Goal: Task Accomplishment & Management: Manage account settings

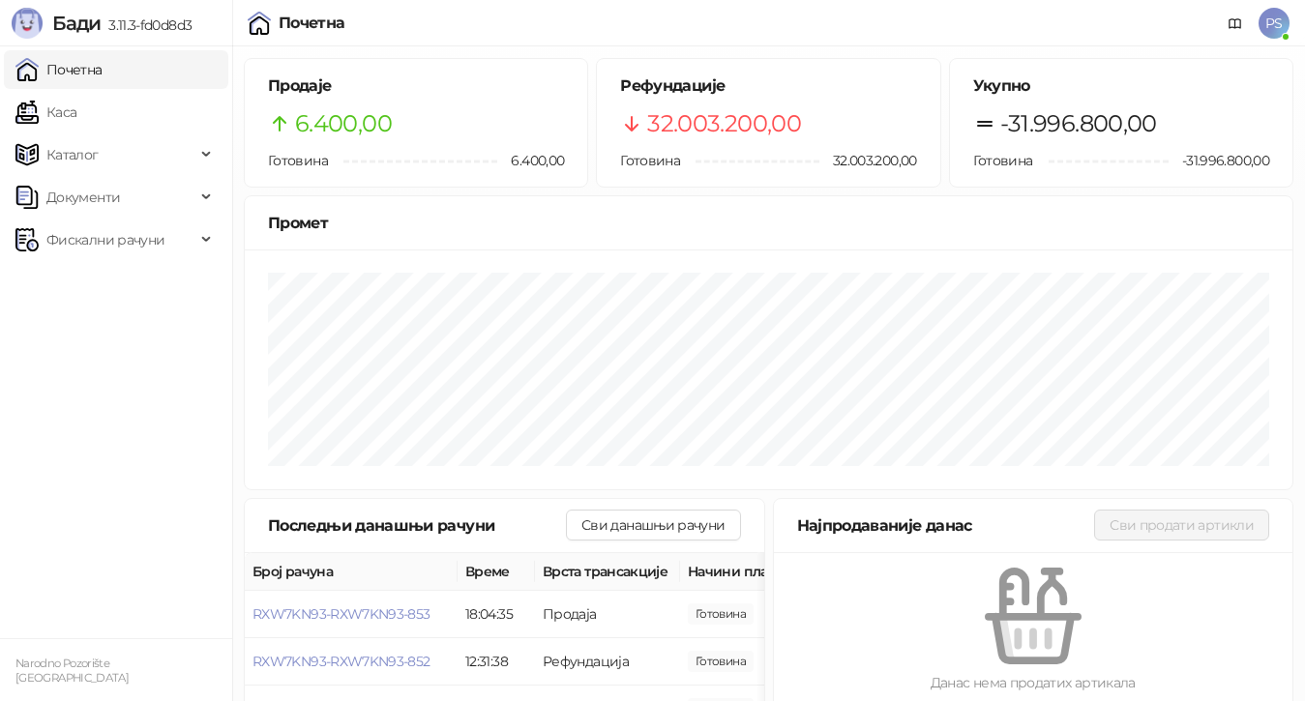
click at [1264, 23] on span "PS" at bounding box center [1273, 23] width 31 height 31
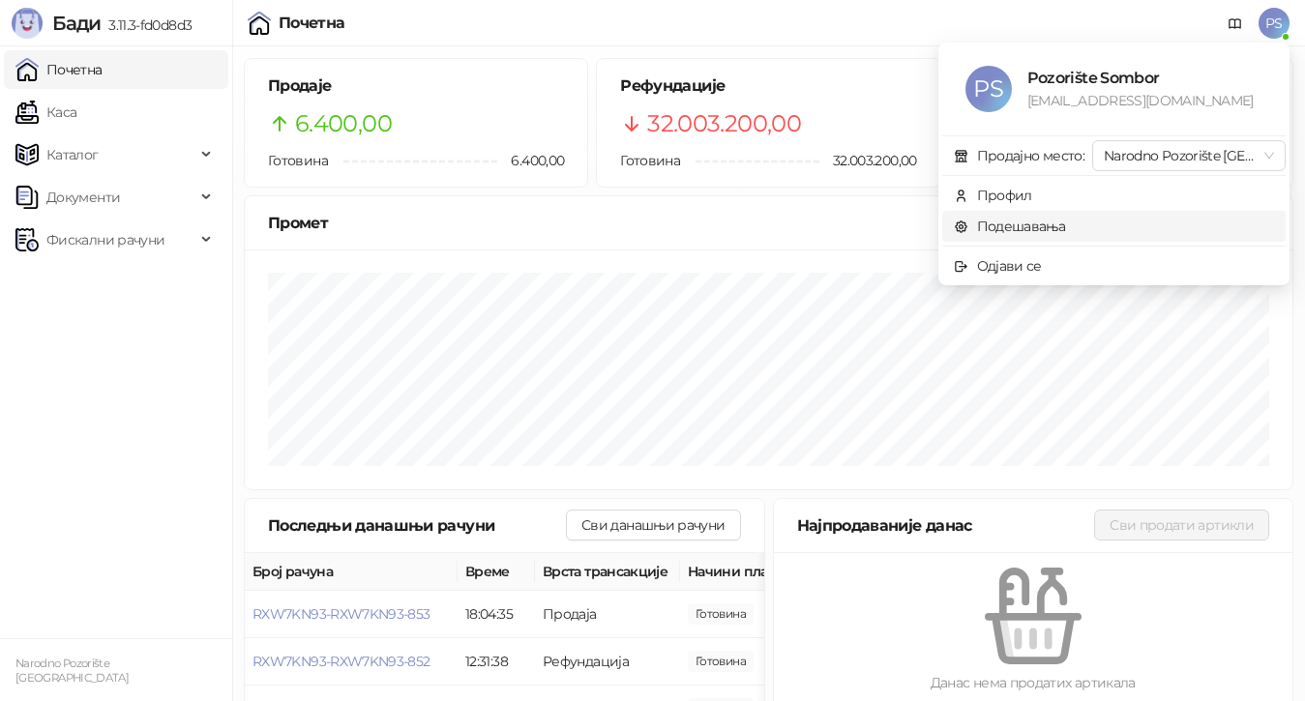
click at [1034, 229] on link "Подешавања" at bounding box center [1010, 226] width 112 height 17
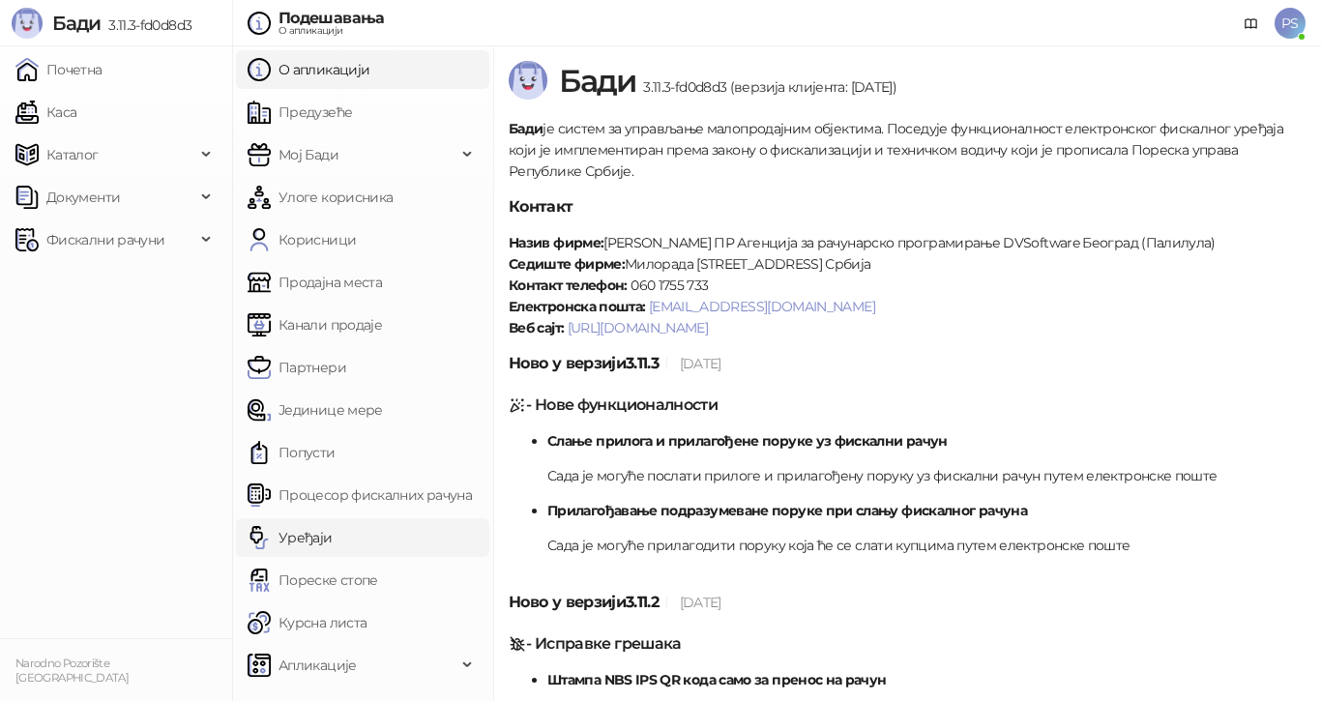
click at [312, 533] on link "Уређаји" at bounding box center [290, 537] width 85 height 39
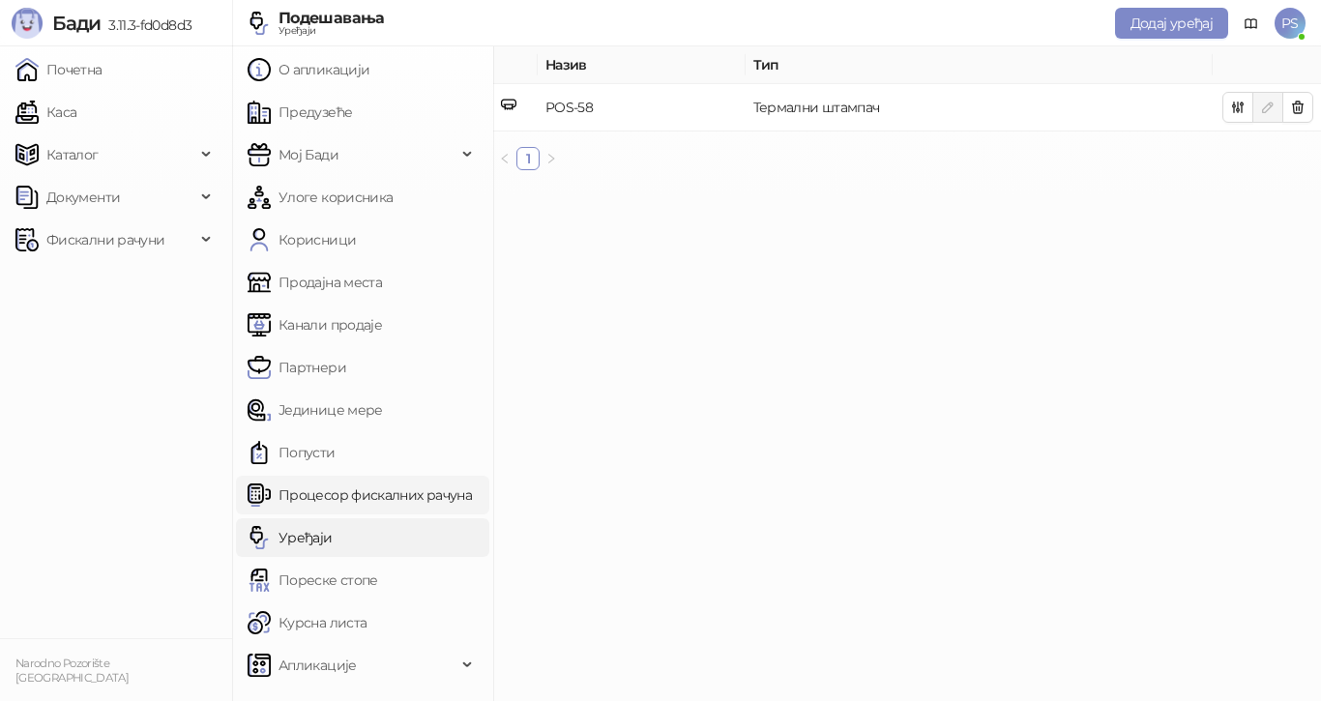
click at [327, 491] on link "Процесор фискалних рачуна" at bounding box center [360, 495] width 224 height 39
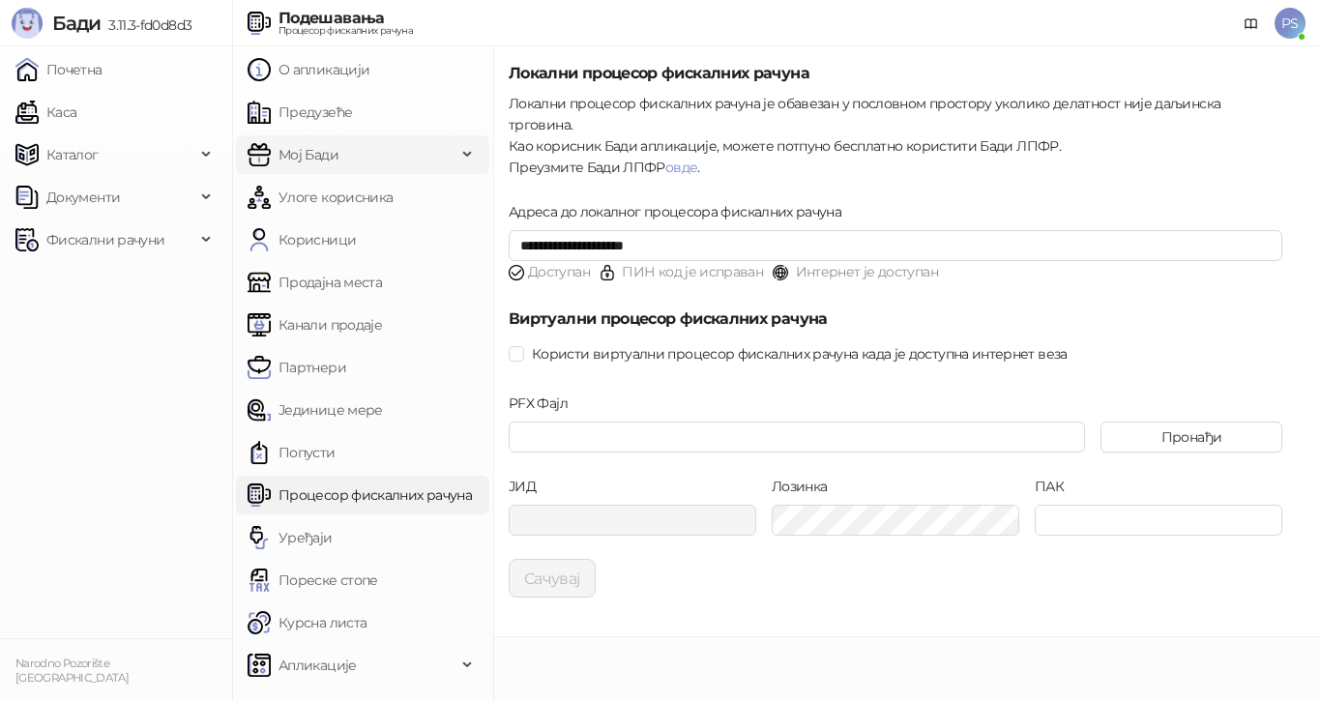
click at [325, 158] on span "Мој Бади" at bounding box center [309, 154] width 60 height 39
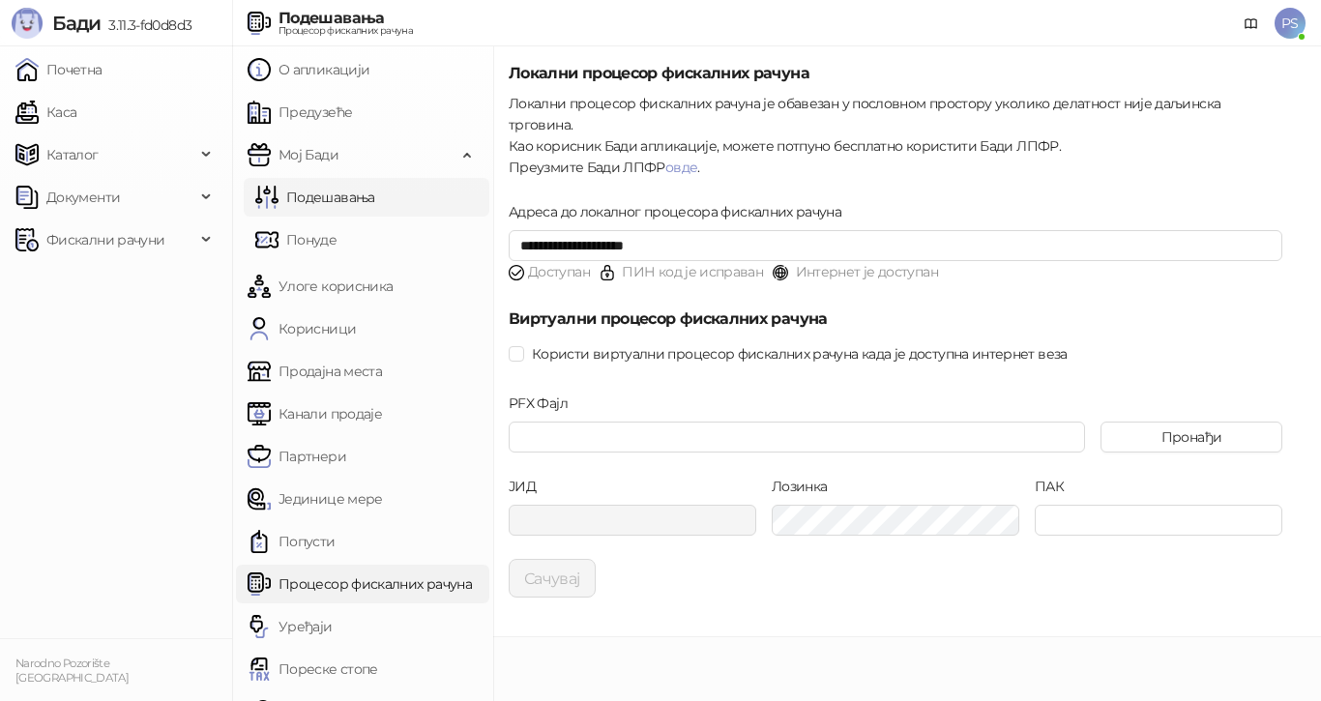
click at [363, 195] on link "Подешавања" at bounding box center [315, 197] width 120 height 39
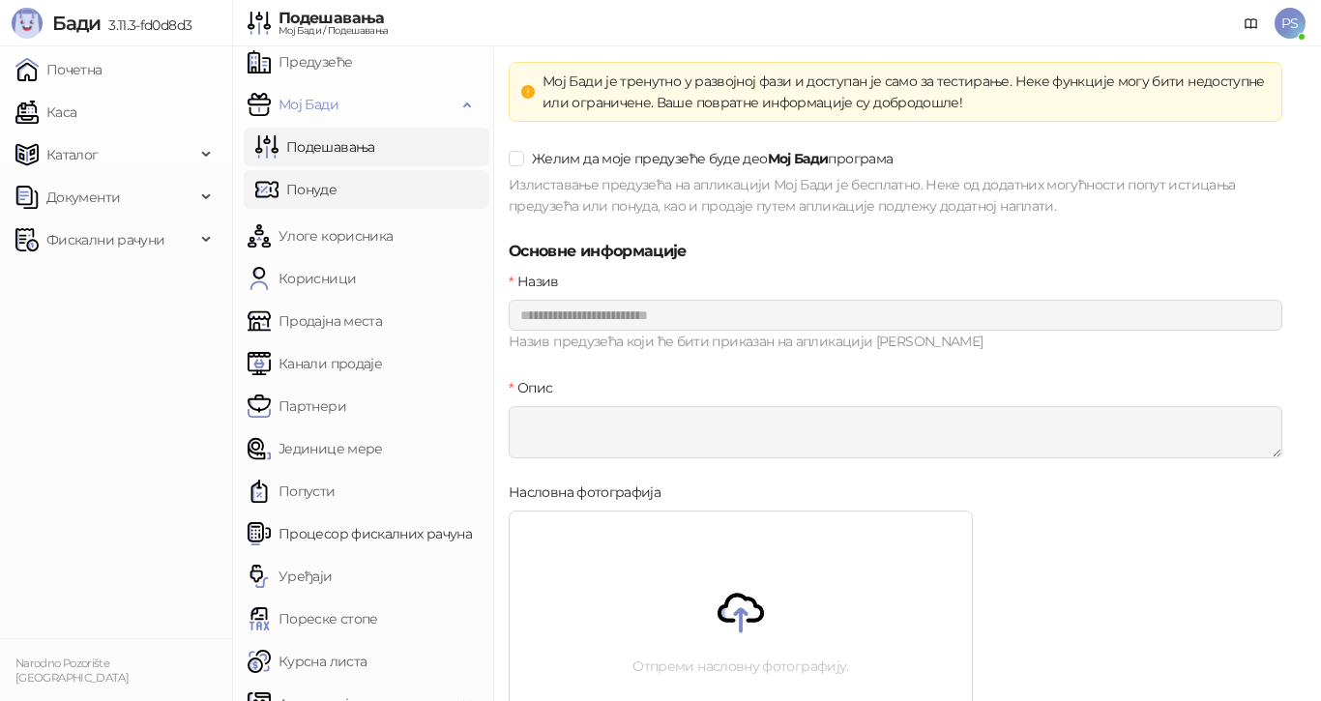
scroll to position [76, 0]
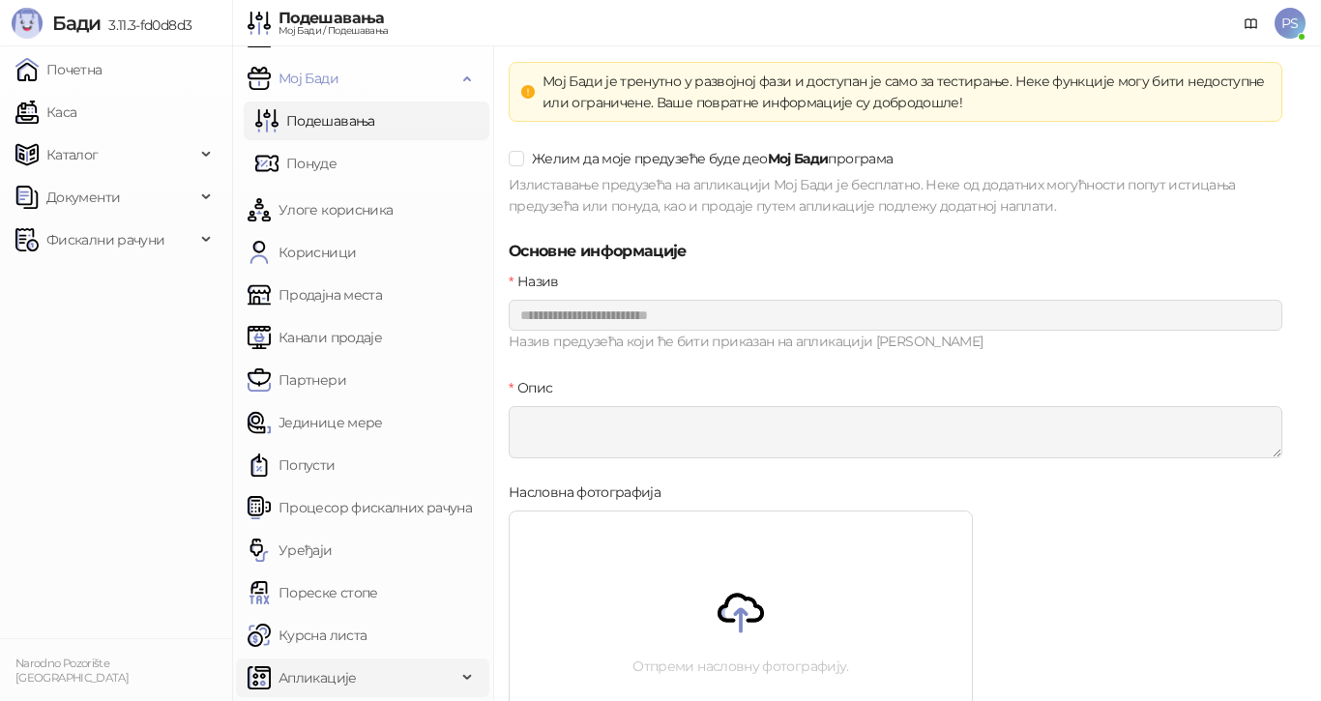
click at [325, 672] on span "Апликације" at bounding box center [318, 678] width 78 height 39
click at [330, 640] on link "Курсна листа" at bounding box center [307, 635] width 119 height 39
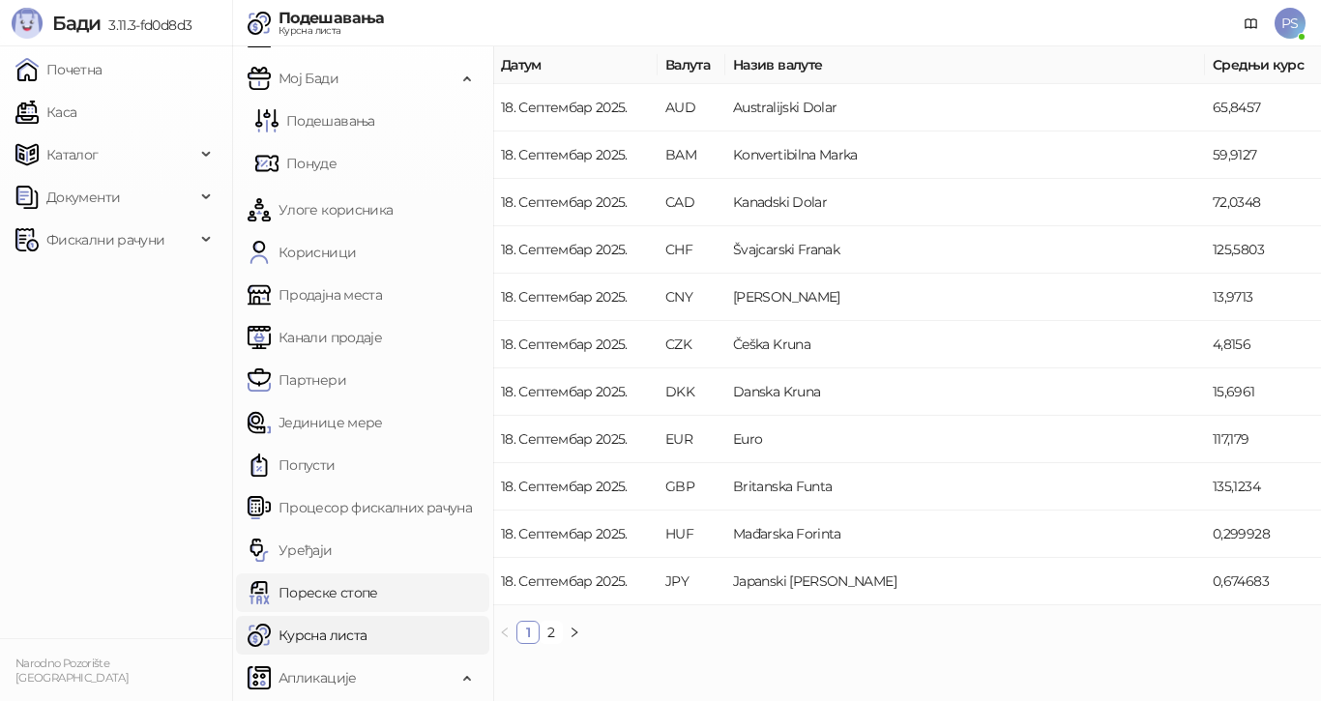
click at [343, 591] on link "Пореске стопе" at bounding box center [313, 593] width 131 height 39
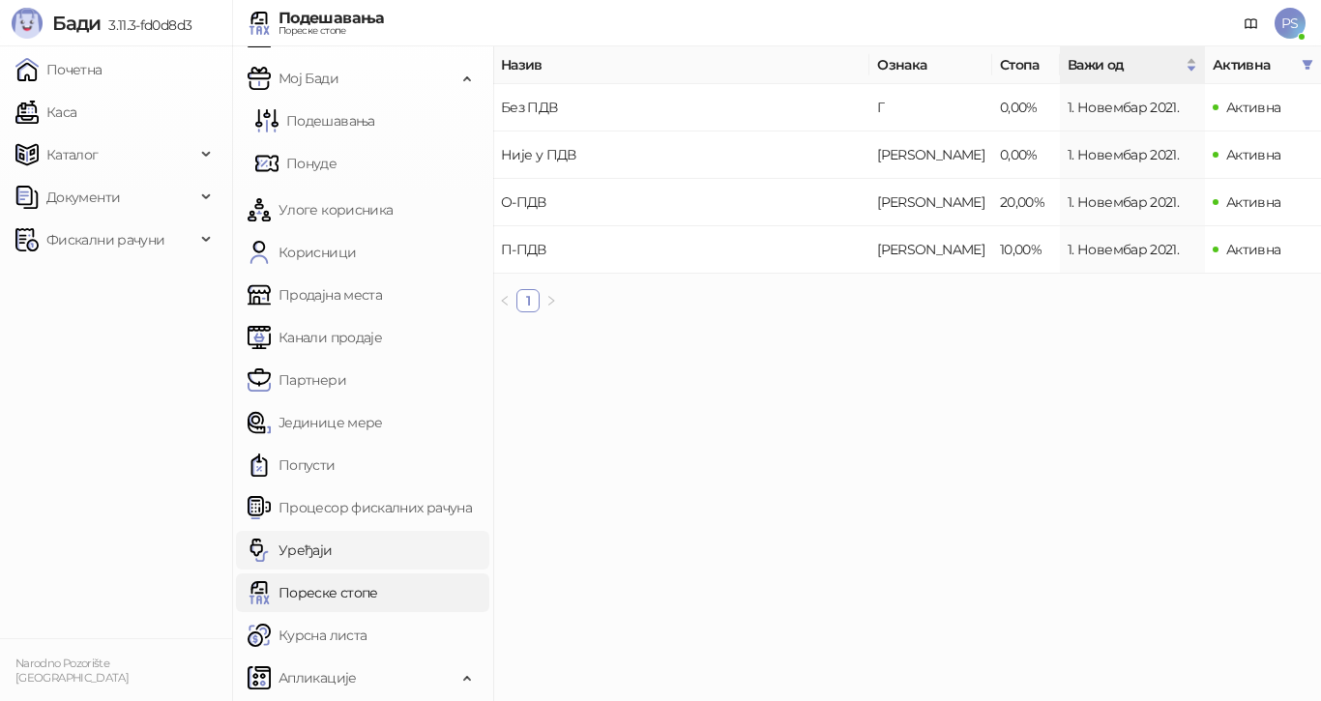
click at [322, 543] on link "Уређаји" at bounding box center [290, 550] width 85 height 39
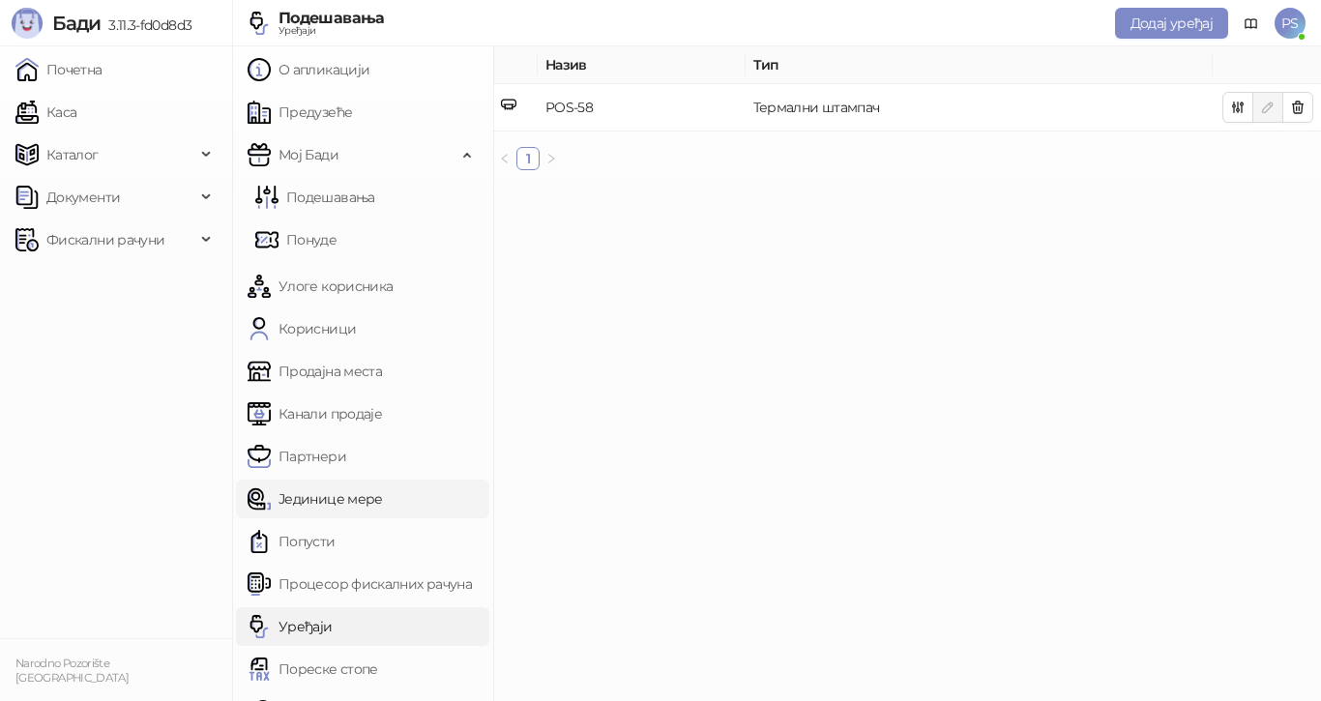
scroll to position [97, 0]
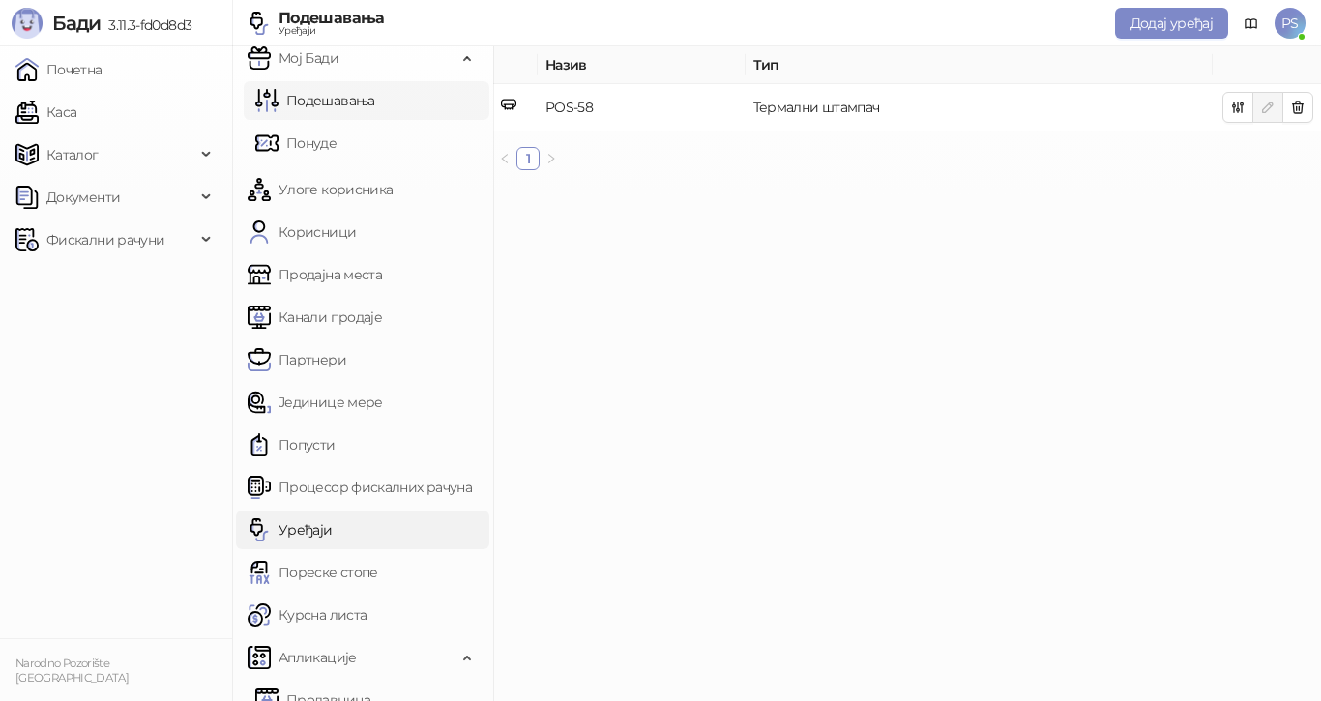
click at [344, 103] on link "Подешавања" at bounding box center [315, 100] width 120 height 39
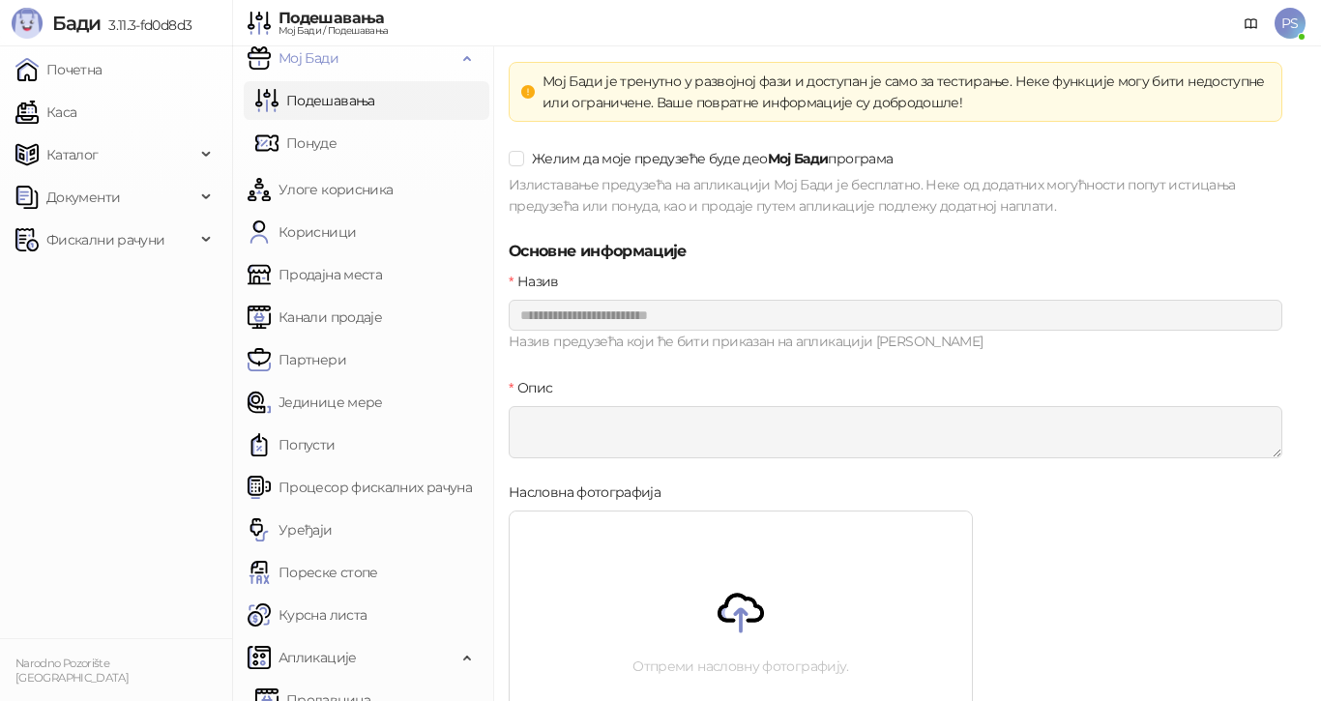
click at [328, 103] on link "Подешавања" at bounding box center [315, 100] width 120 height 39
click at [333, 148] on link "Понуде" at bounding box center [295, 143] width 81 height 39
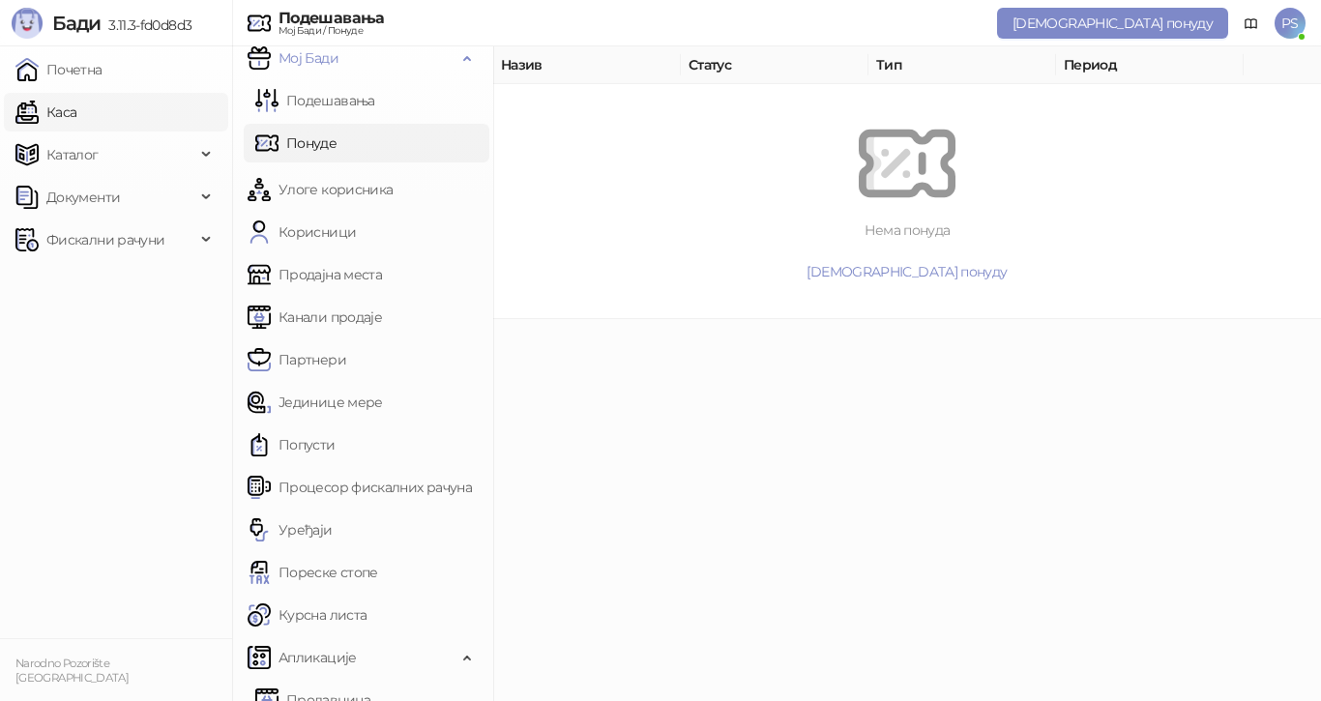
click at [76, 102] on link "Каса" at bounding box center [45, 112] width 61 height 39
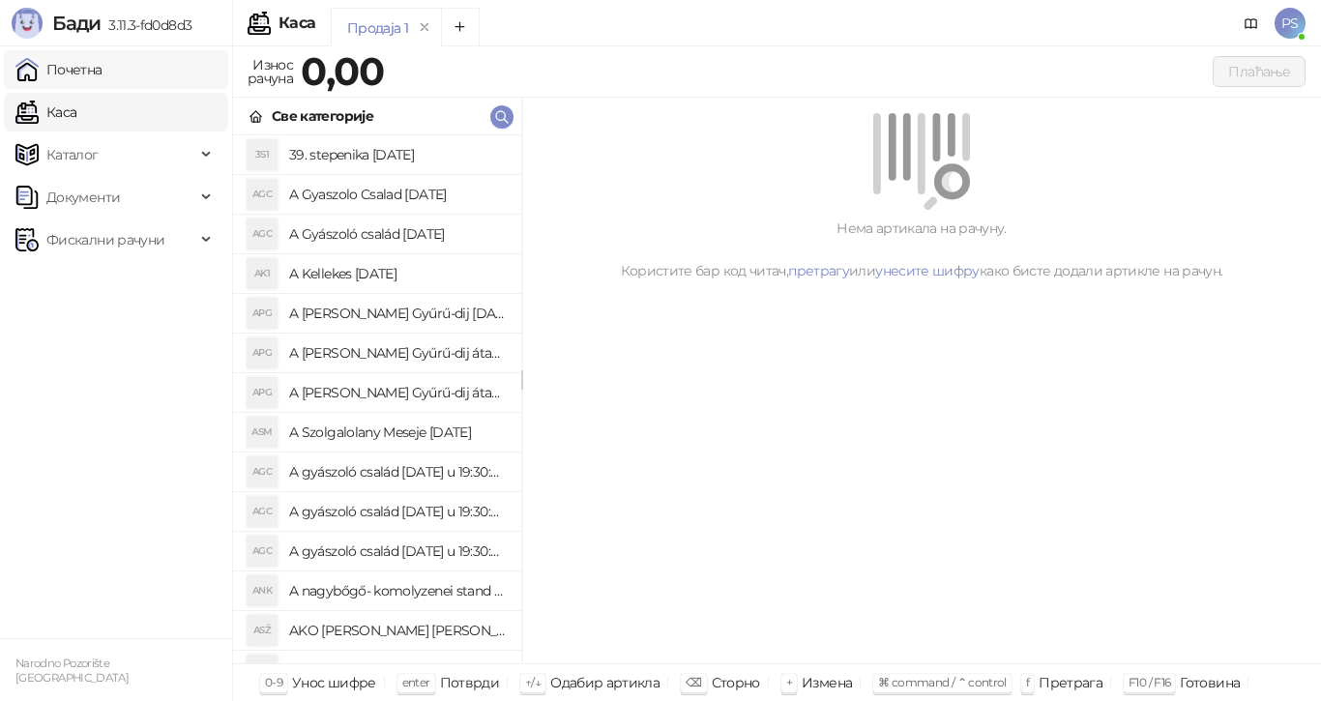
click at [88, 67] on link "Почетна" at bounding box center [58, 69] width 87 height 39
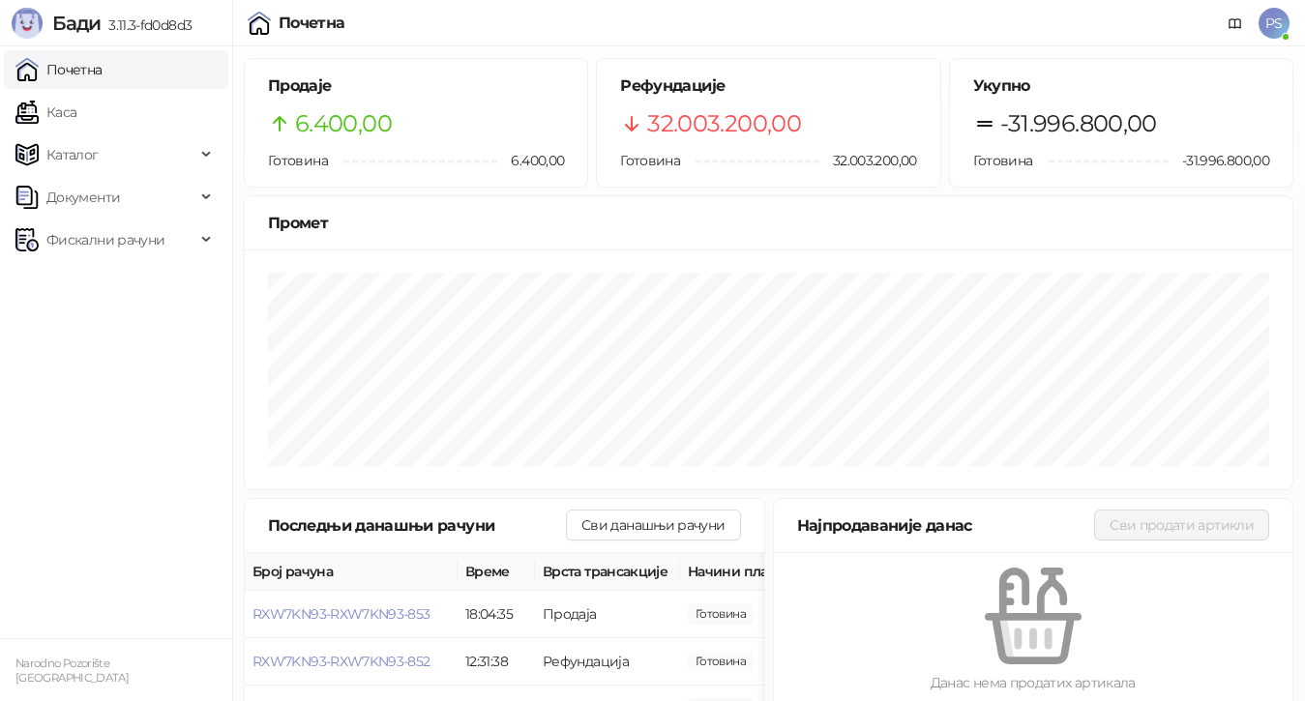
click at [1267, 22] on span "PS" at bounding box center [1273, 23] width 31 height 31
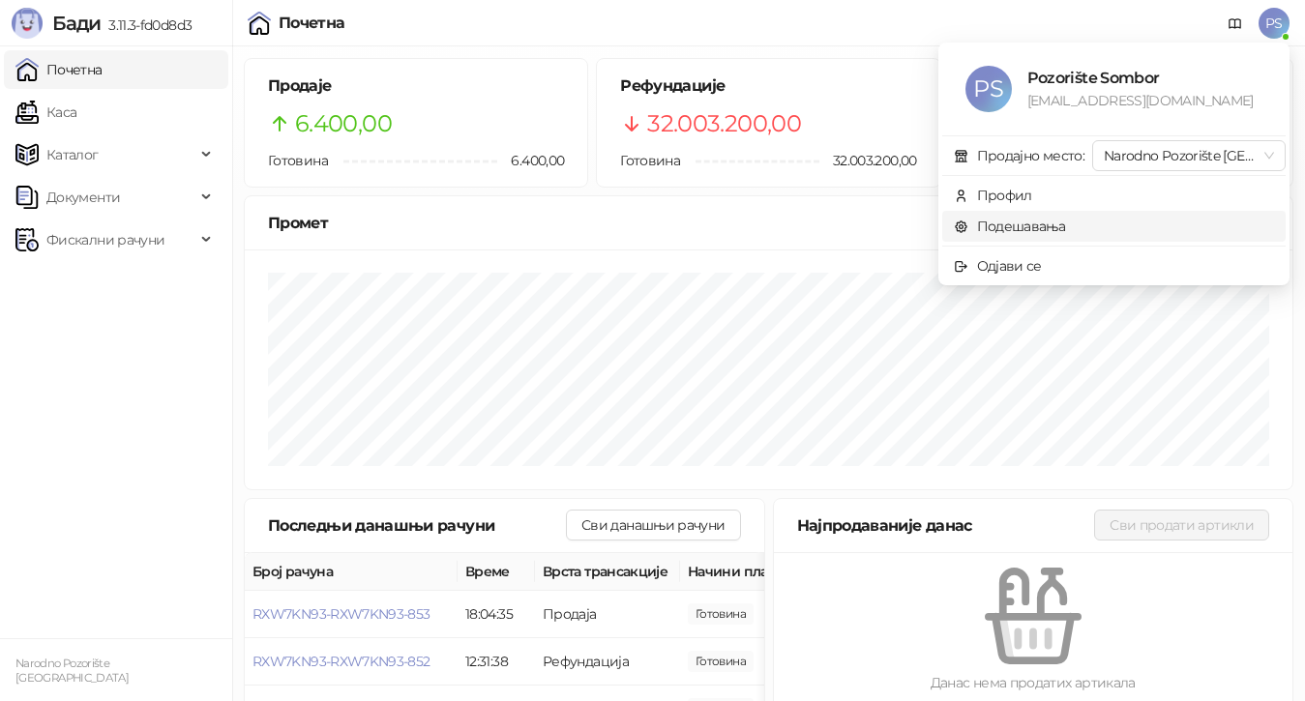
click at [998, 230] on link "Подешавања" at bounding box center [1010, 226] width 112 height 17
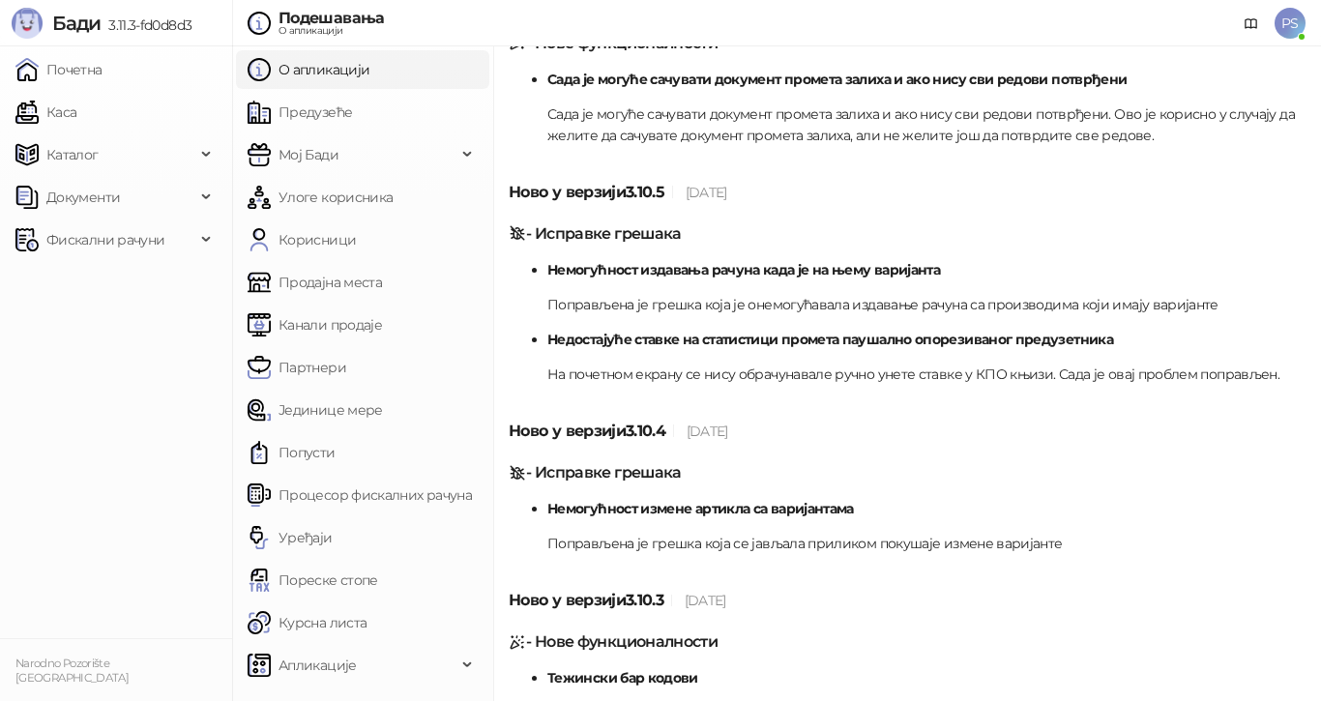
scroll to position [4256, 0]
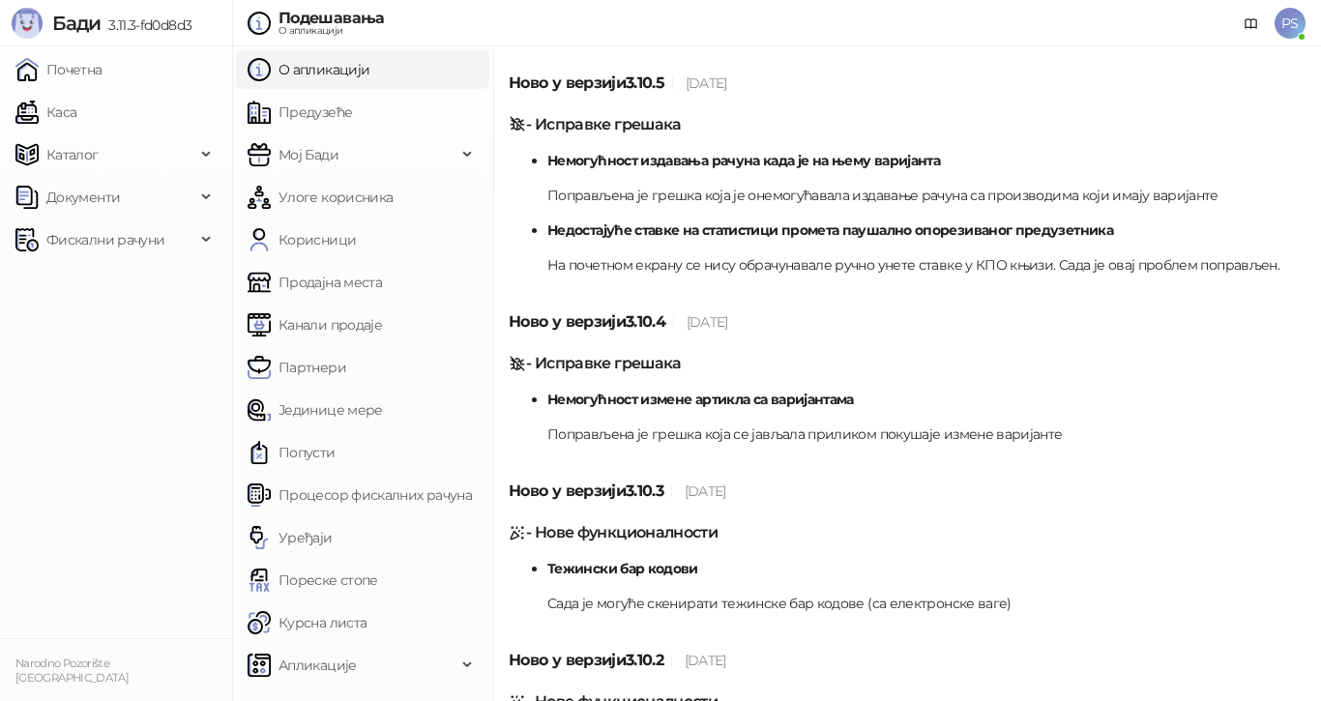
click at [1288, 20] on span "PS" at bounding box center [1290, 23] width 31 height 31
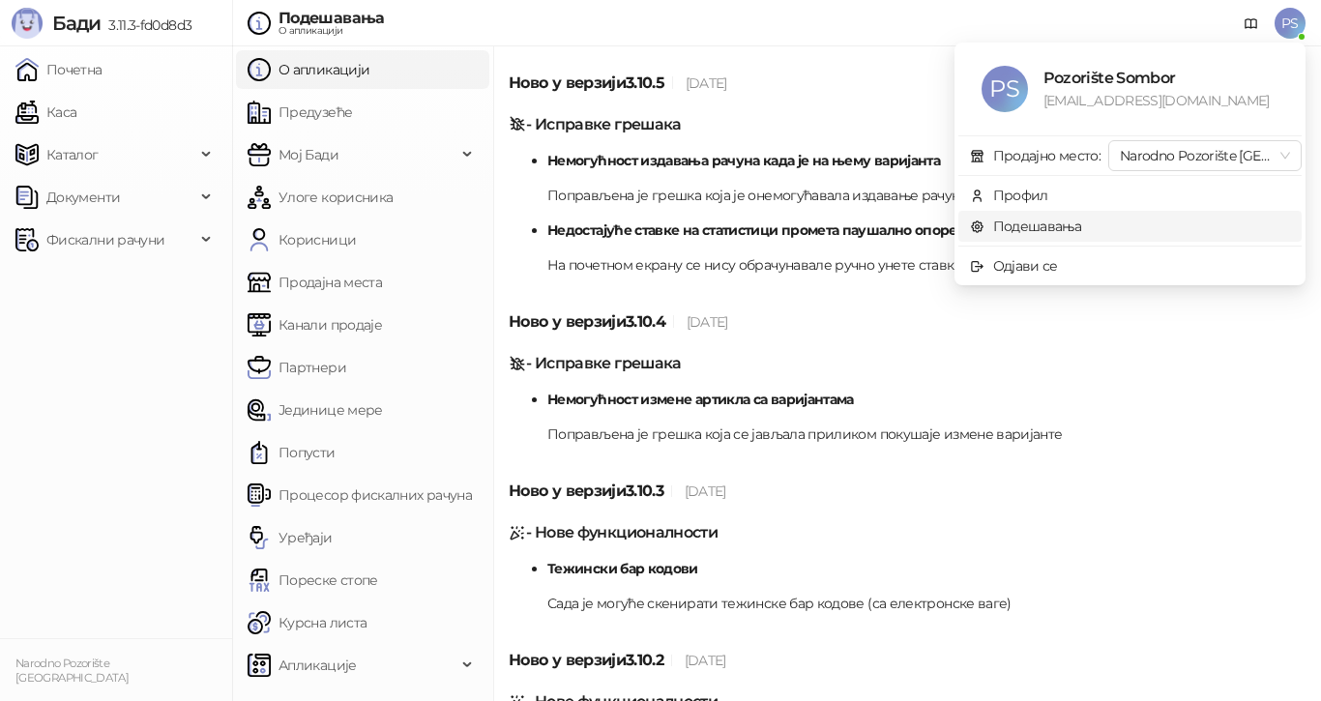
click at [1053, 232] on link "Подешавања" at bounding box center [1026, 226] width 112 height 17
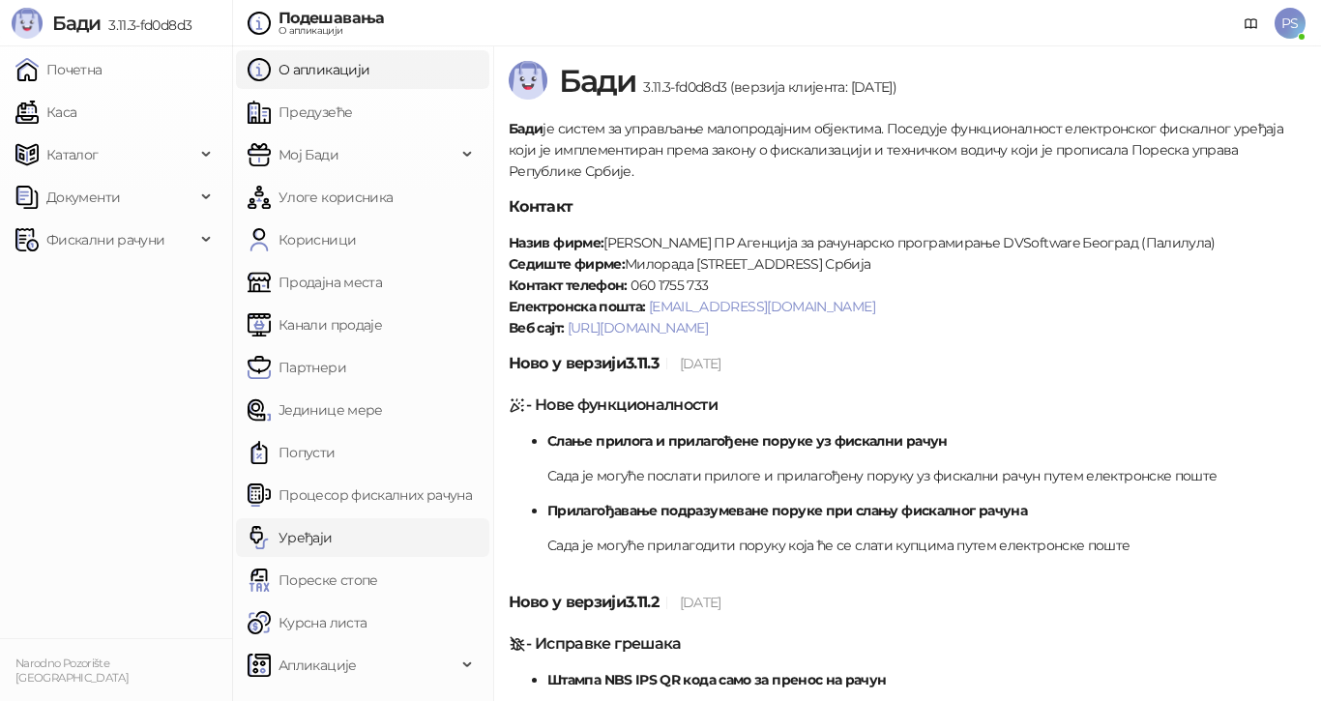
click at [292, 542] on link "Уређаји" at bounding box center [290, 537] width 85 height 39
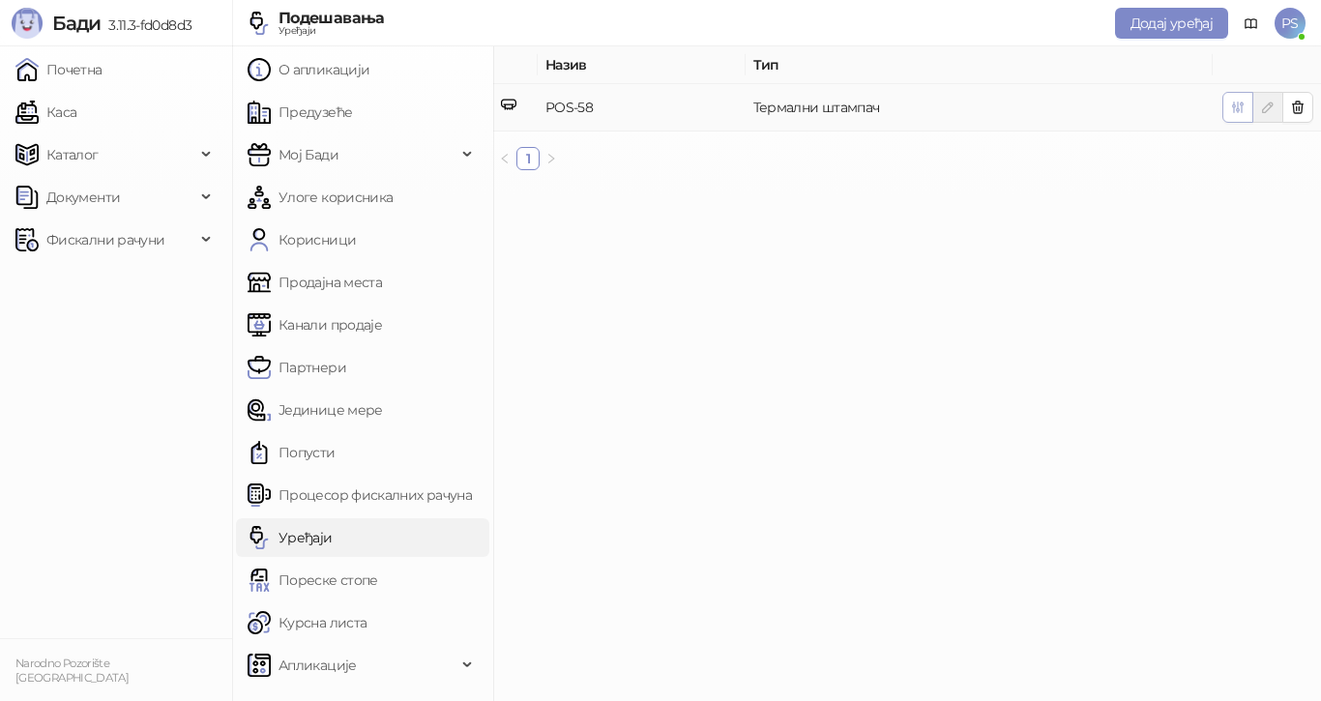
click at [1240, 108] on icon "button" at bounding box center [1237, 107] width 15 height 15
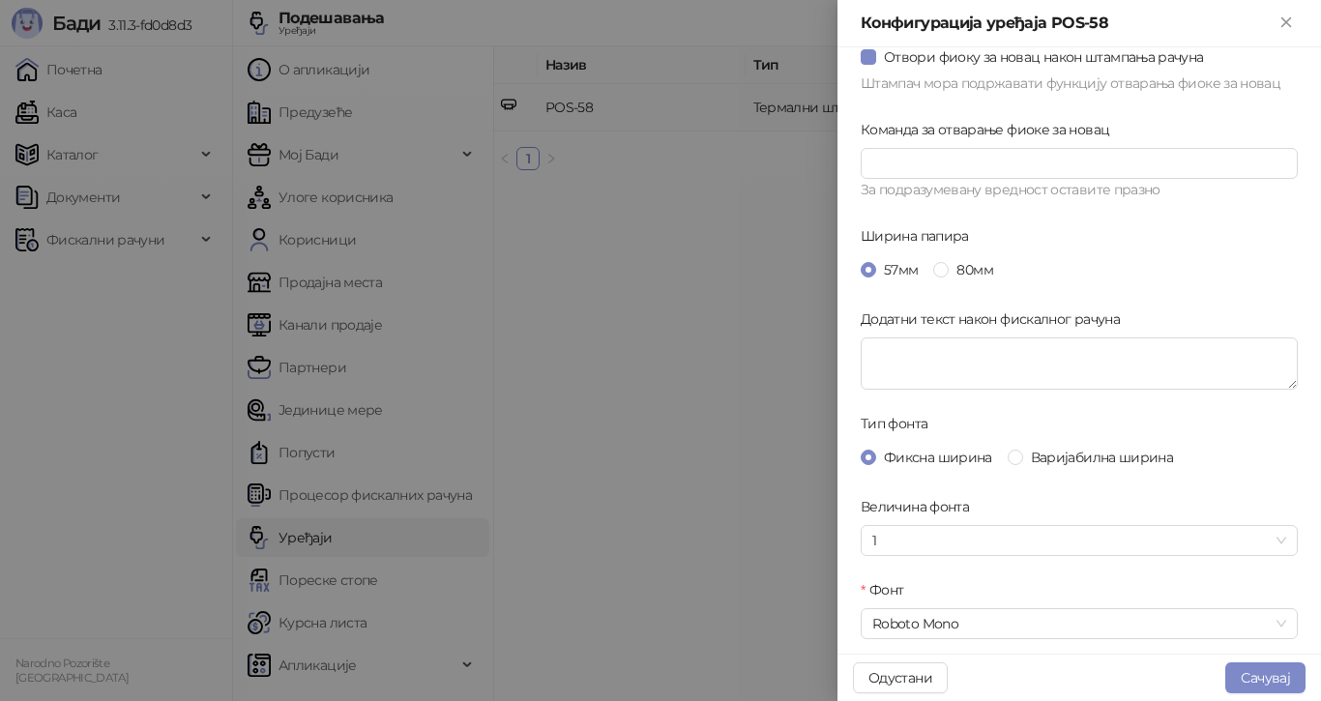
scroll to position [193, 0]
